Goal: Find specific page/section: Find specific page/section

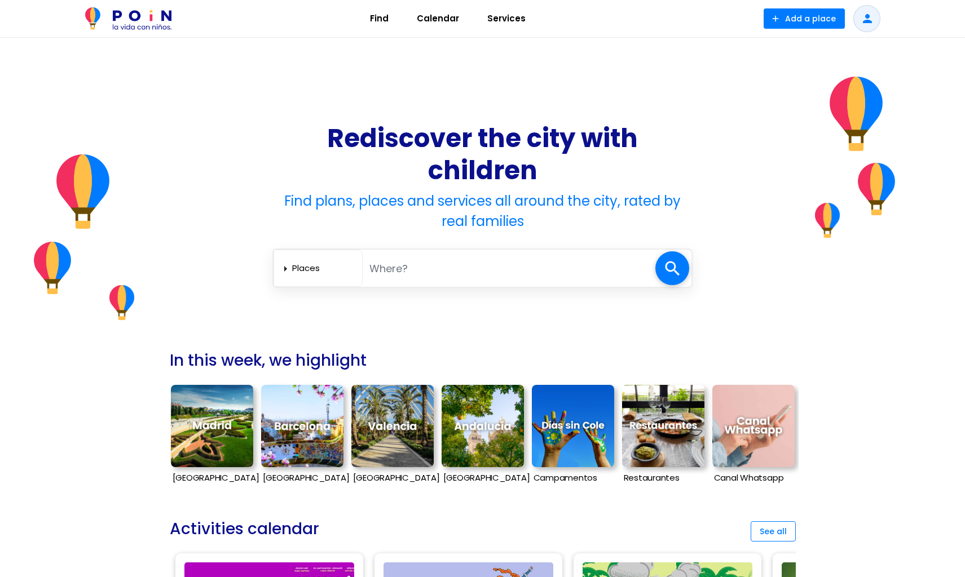
click at [412, 268] on input "text" at bounding box center [509, 268] width 293 height 23
click at [206, 448] on img at bounding box center [212, 426] width 82 height 82
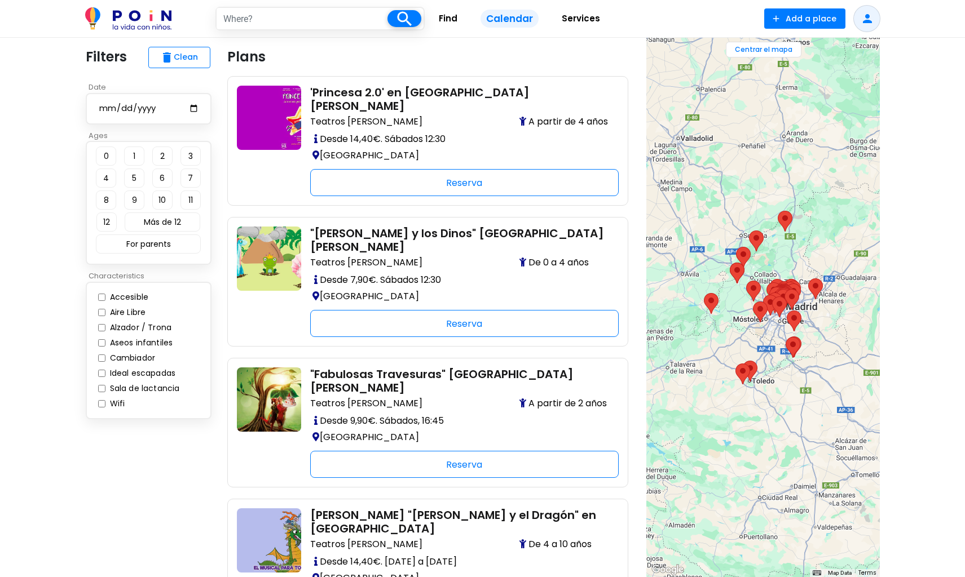
click at [768, 322] on div at bounding box center [762, 308] width 233 height 540
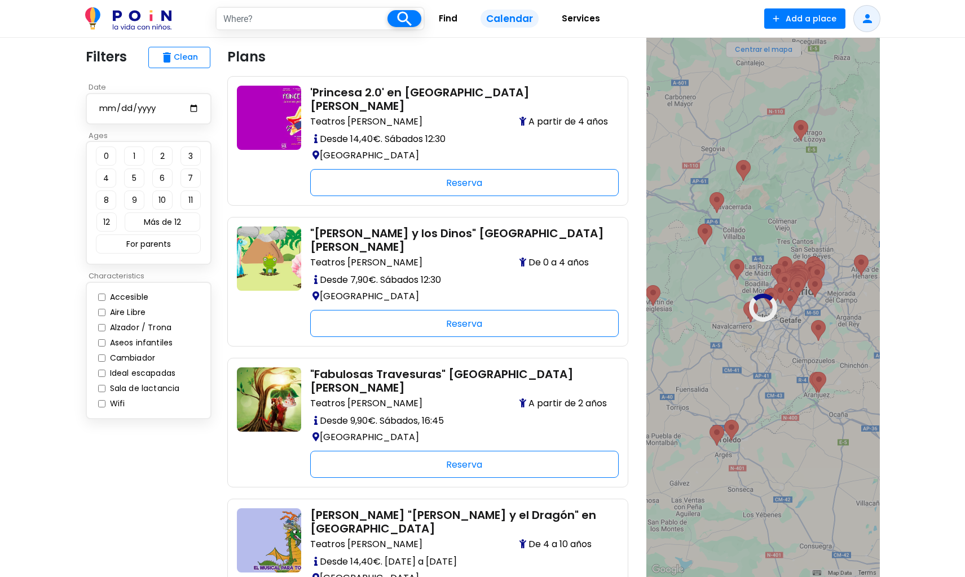
click at [768, 322] on div at bounding box center [762, 308] width 233 height 540
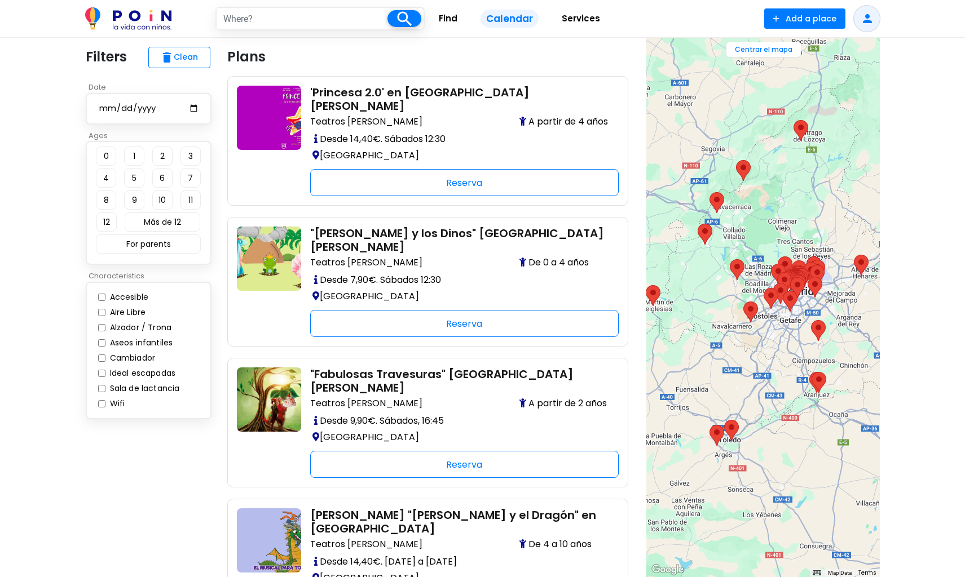
click at [780, 321] on div at bounding box center [762, 308] width 233 height 540
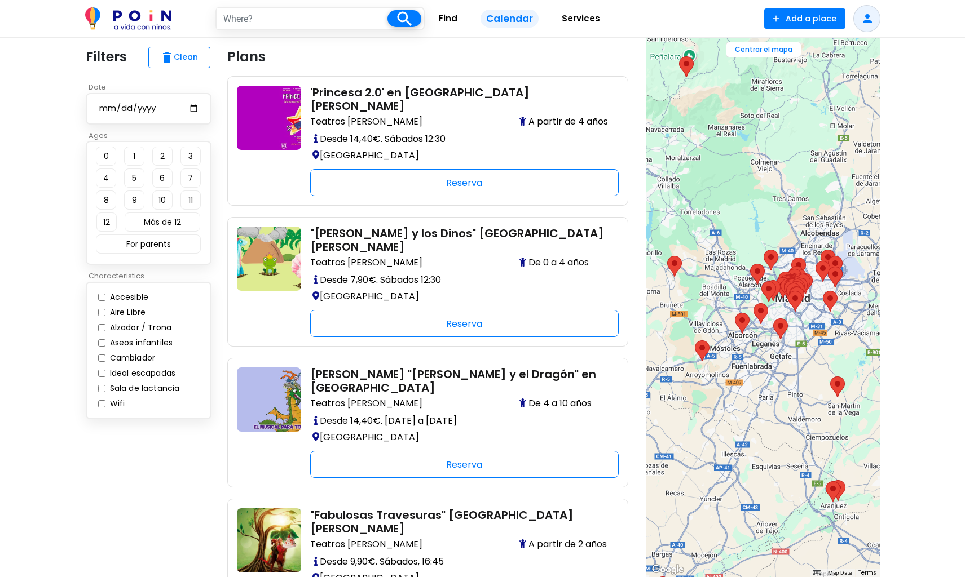
drag, startPoint x: 797, startPoint y: 276, endPoint x: 776, endPoint y: 316, distance: 45.1
click at [776, 316] on div at bounding box center [762, 308] width 233 height 540
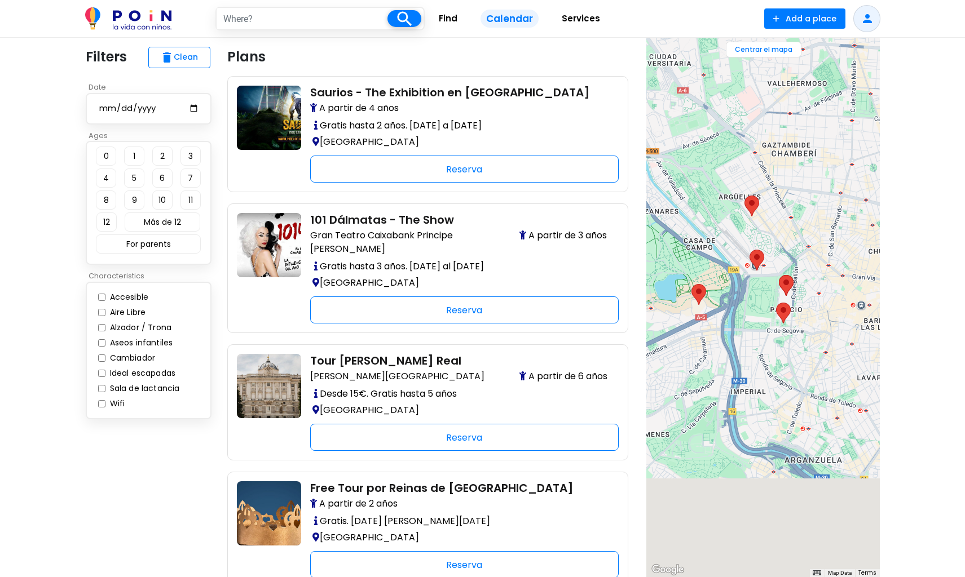
drag, startPoint x: 793, startPoint y: 317, endPoint x: 736, endPoint y: 254, distance: 84.7
click at [736, 254] on div at bounding box center [762, 308] width 233 height 540
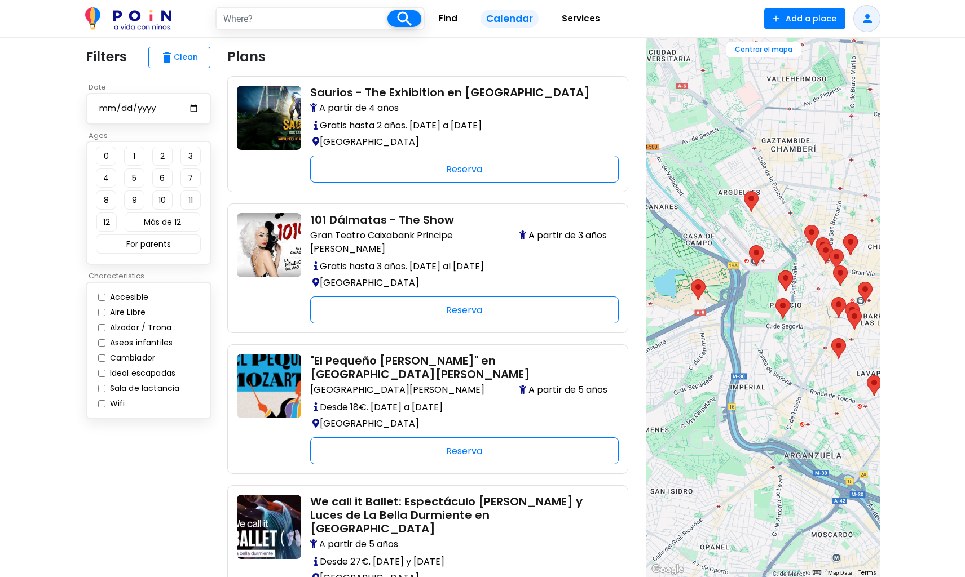
click at [775, 298] on area "Tour por Madrid para familias" at bounding box center [775, 298] width 0 height 0
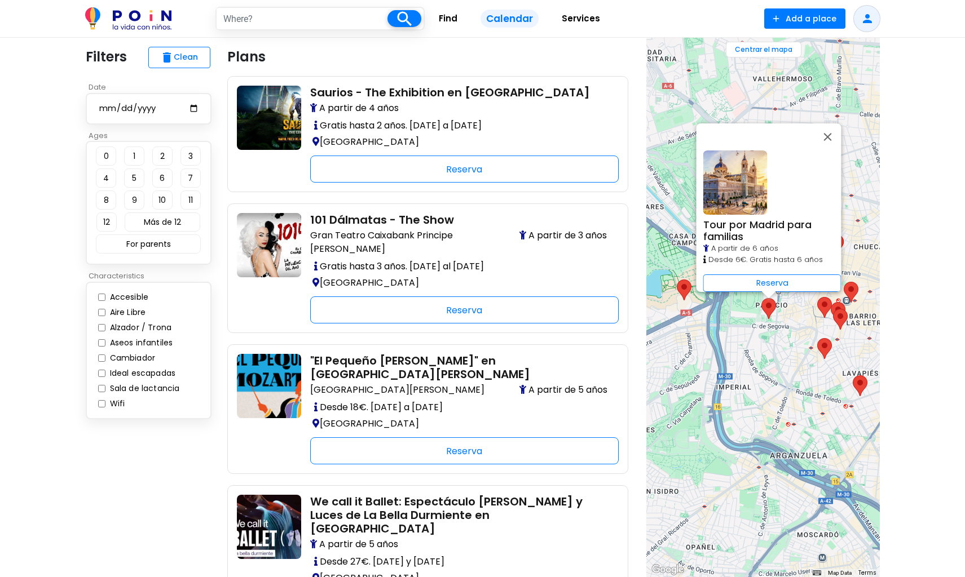
click at [817, 338] on area "We call it Ballet: Espectáculo de Danza y Luces de La Bella Durmiente en Madrid" at bounding box center [817, 338] width 0 height 0
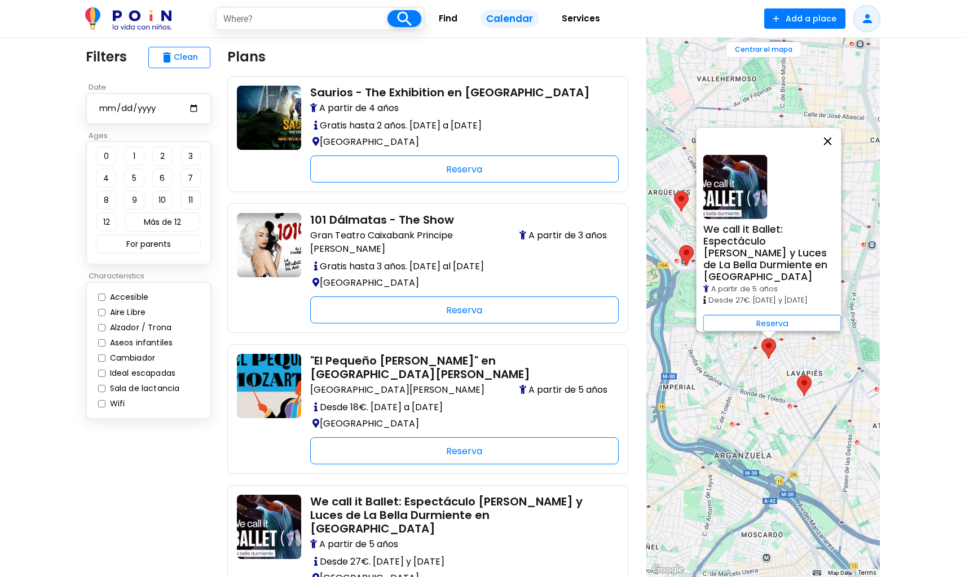
click at [834, 144] on button "Close" at bounding box center [827, 140] width 27 height 27
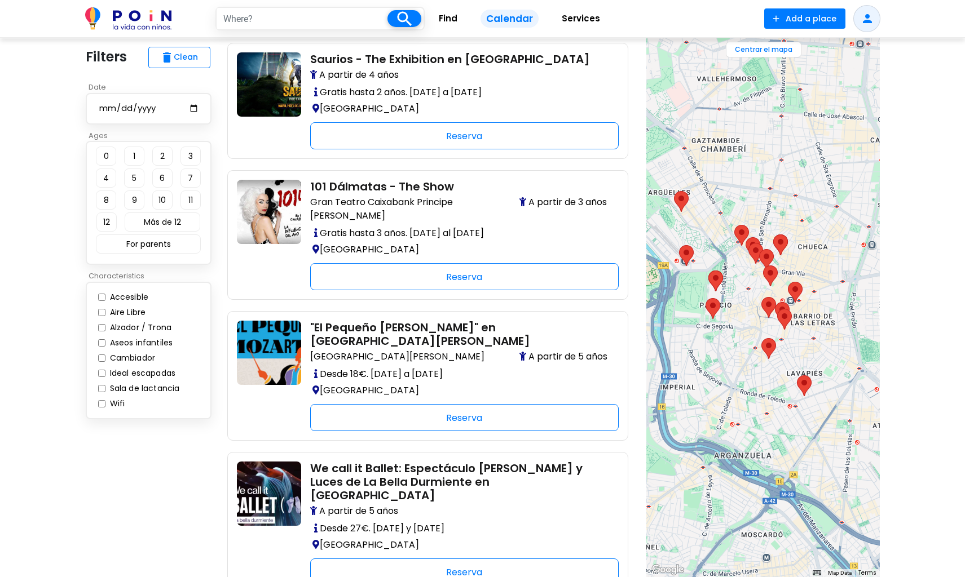
scroll to position [31, 0]
